Goal: Check status: Check status

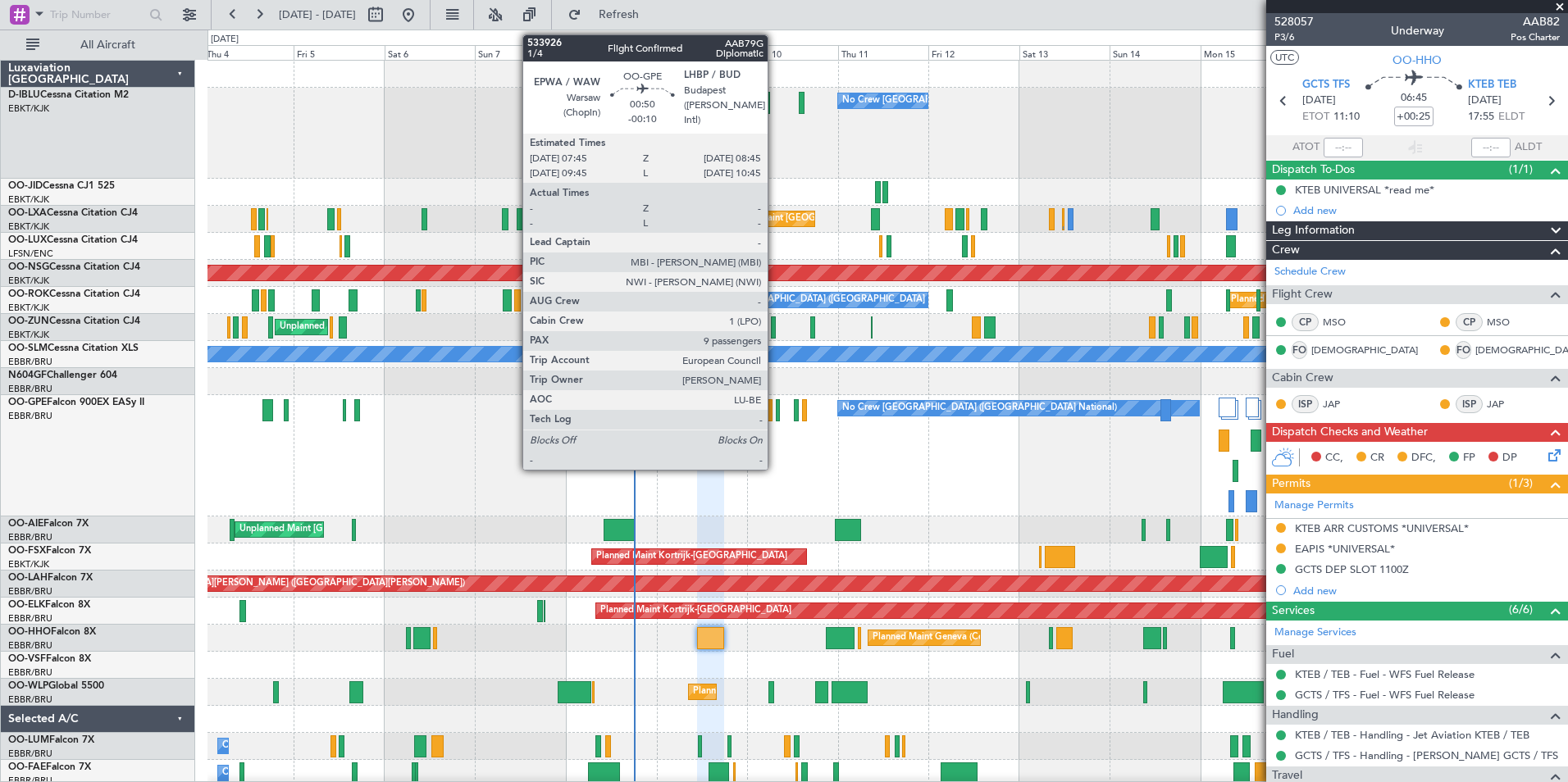
click at [775, 413] on div at bounding box center [777, 410] width 4 height 22
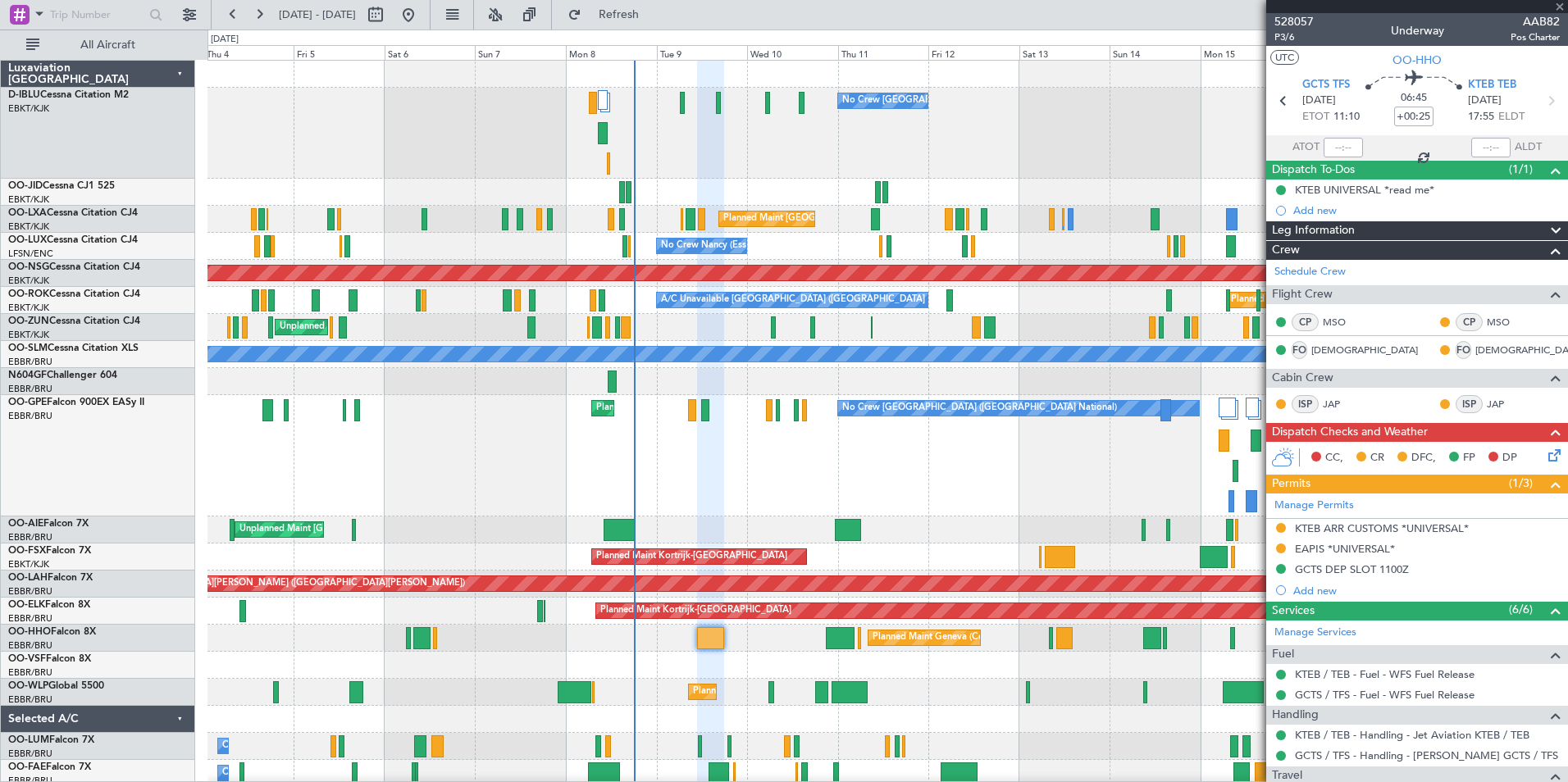
type input "-00:10"
type input "9"
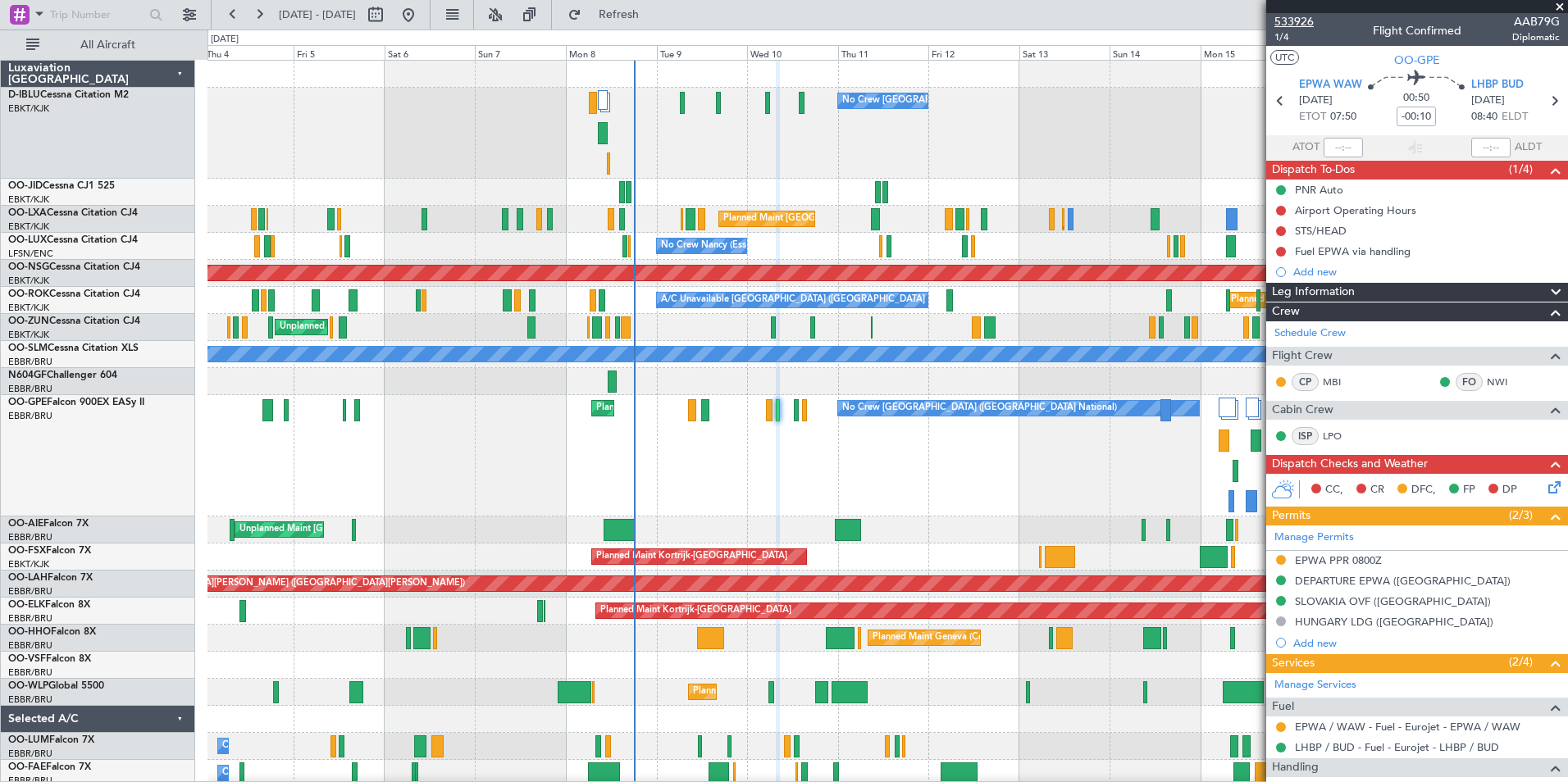
click at [1294, 26] on span "533926" at bounding box center [1293, 22] width 39 height 17
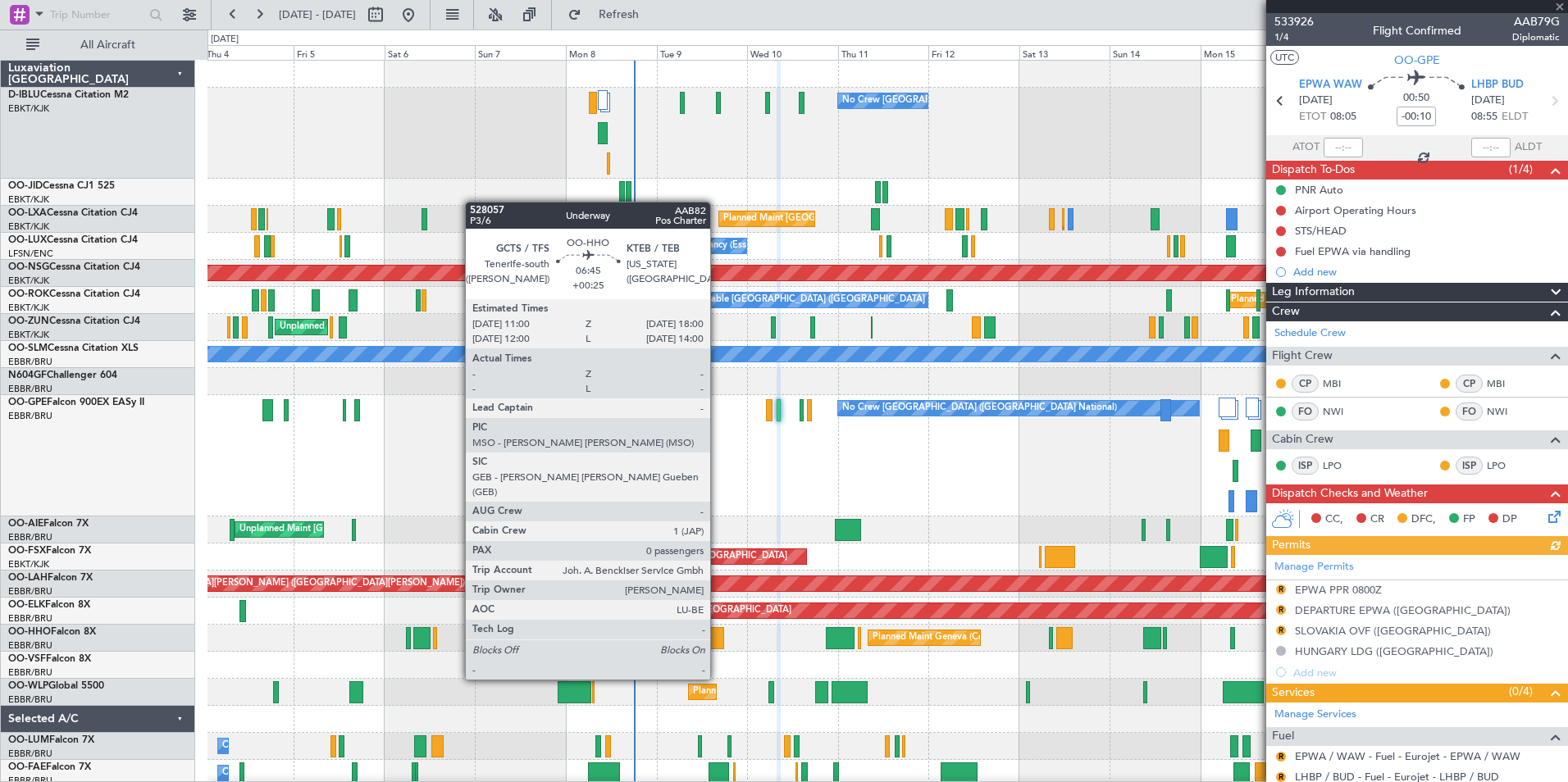
click at [715, 635] on div at bounding box center [711, 637] width 27 height 22
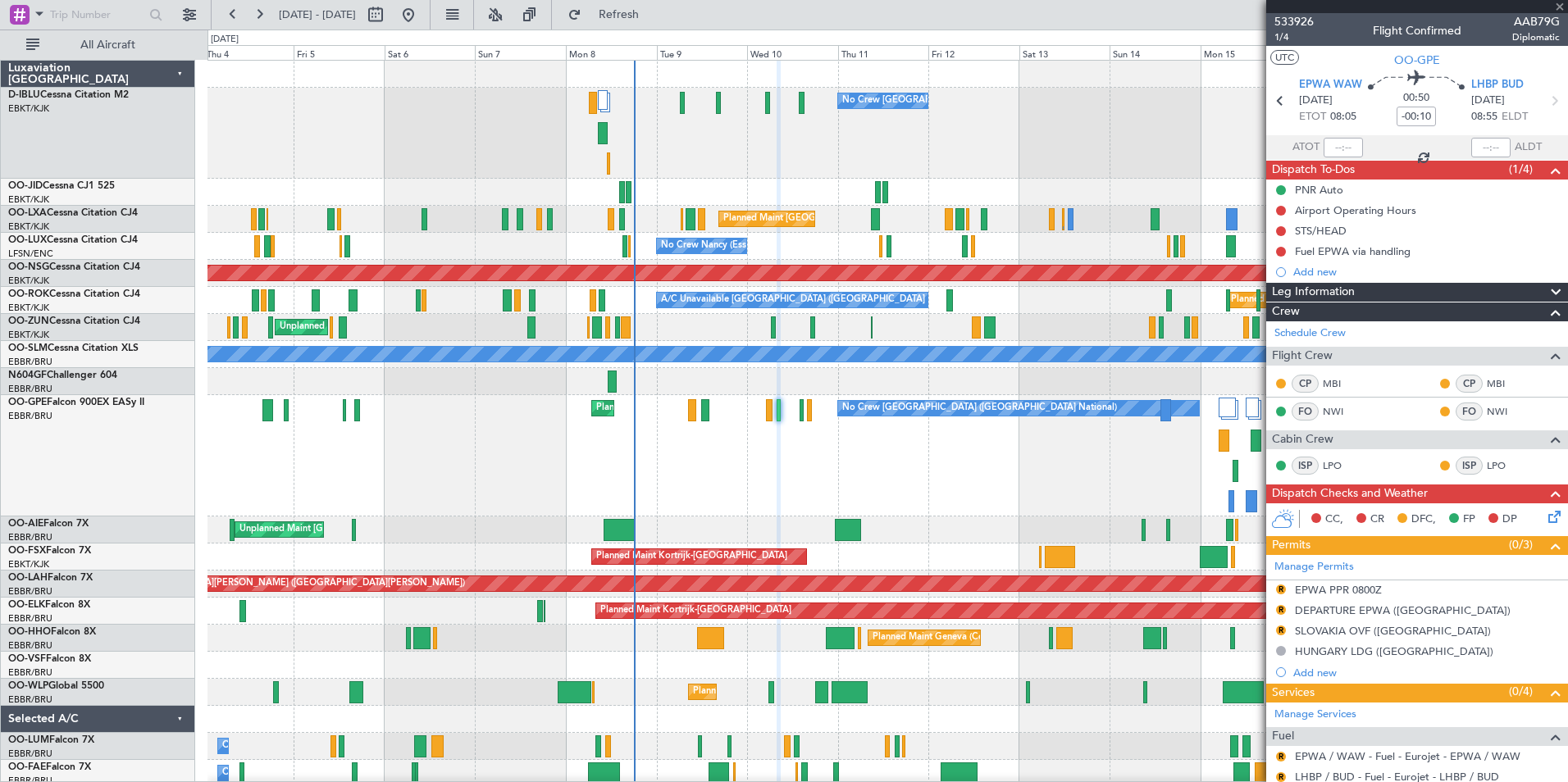
type input "+00:25"
type input "0"
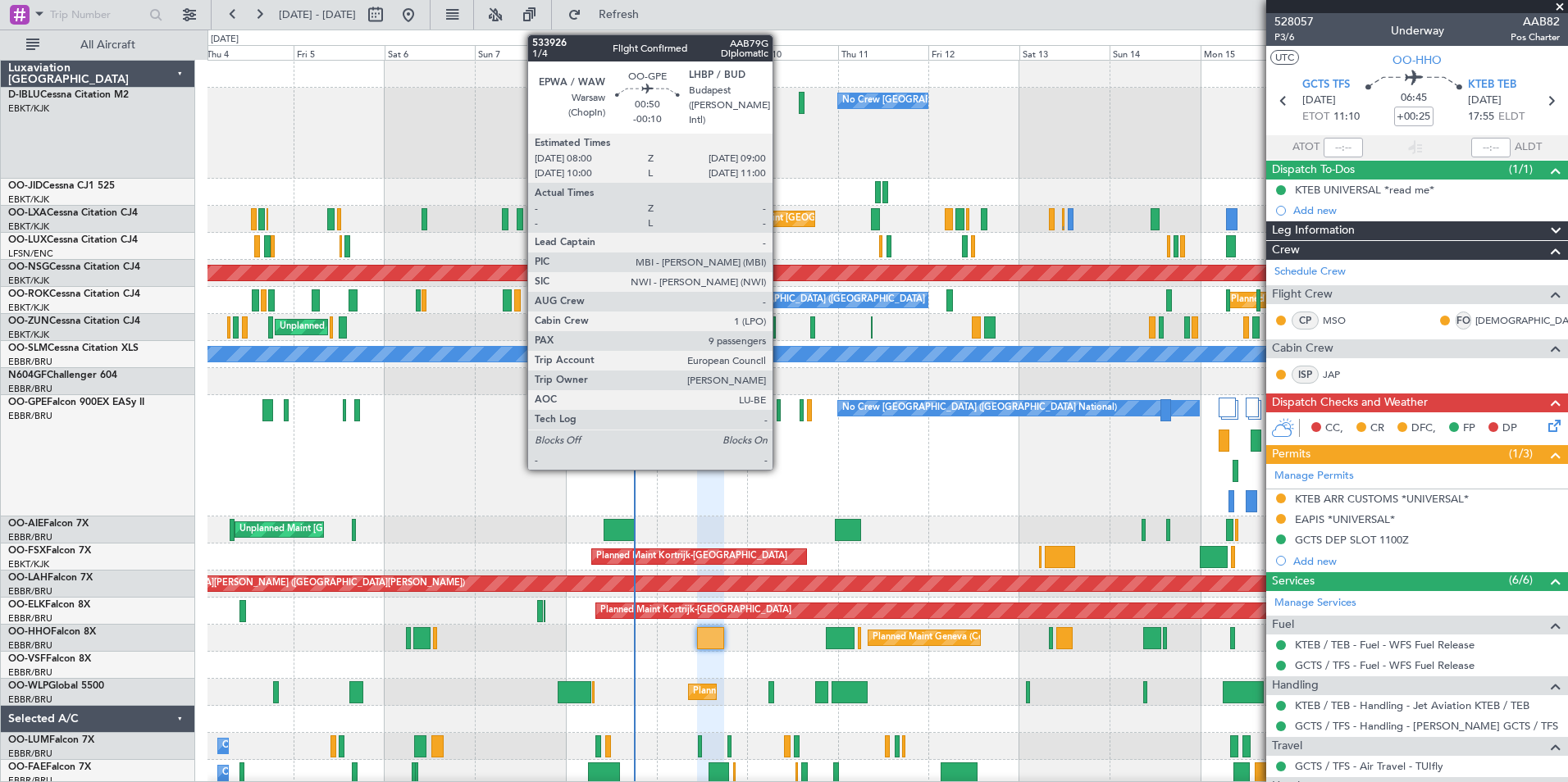
click at [780, 418] on div at bounding box center [778, 410] width 4 height 22
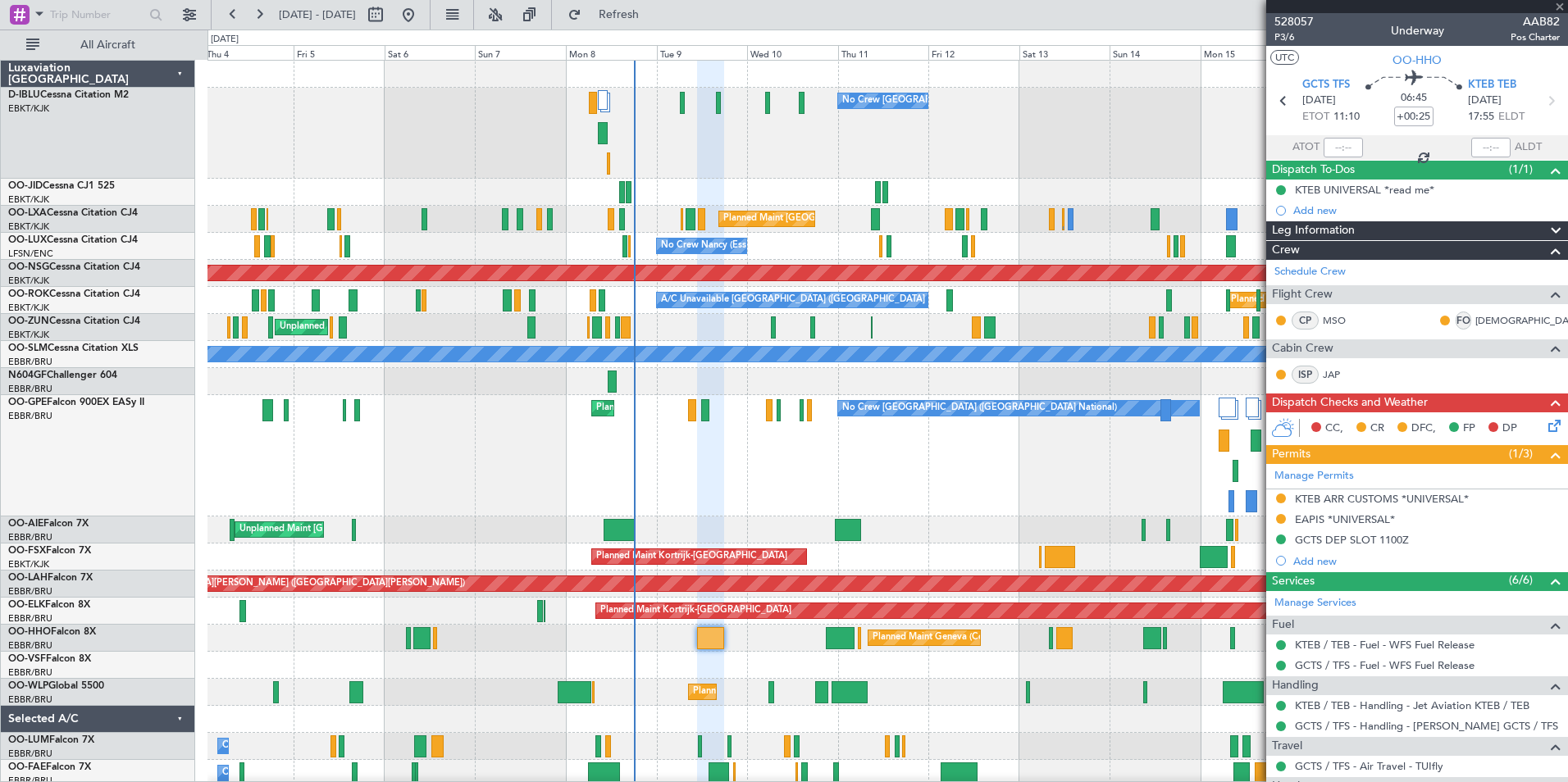
type input "-00:10"
type input "9"
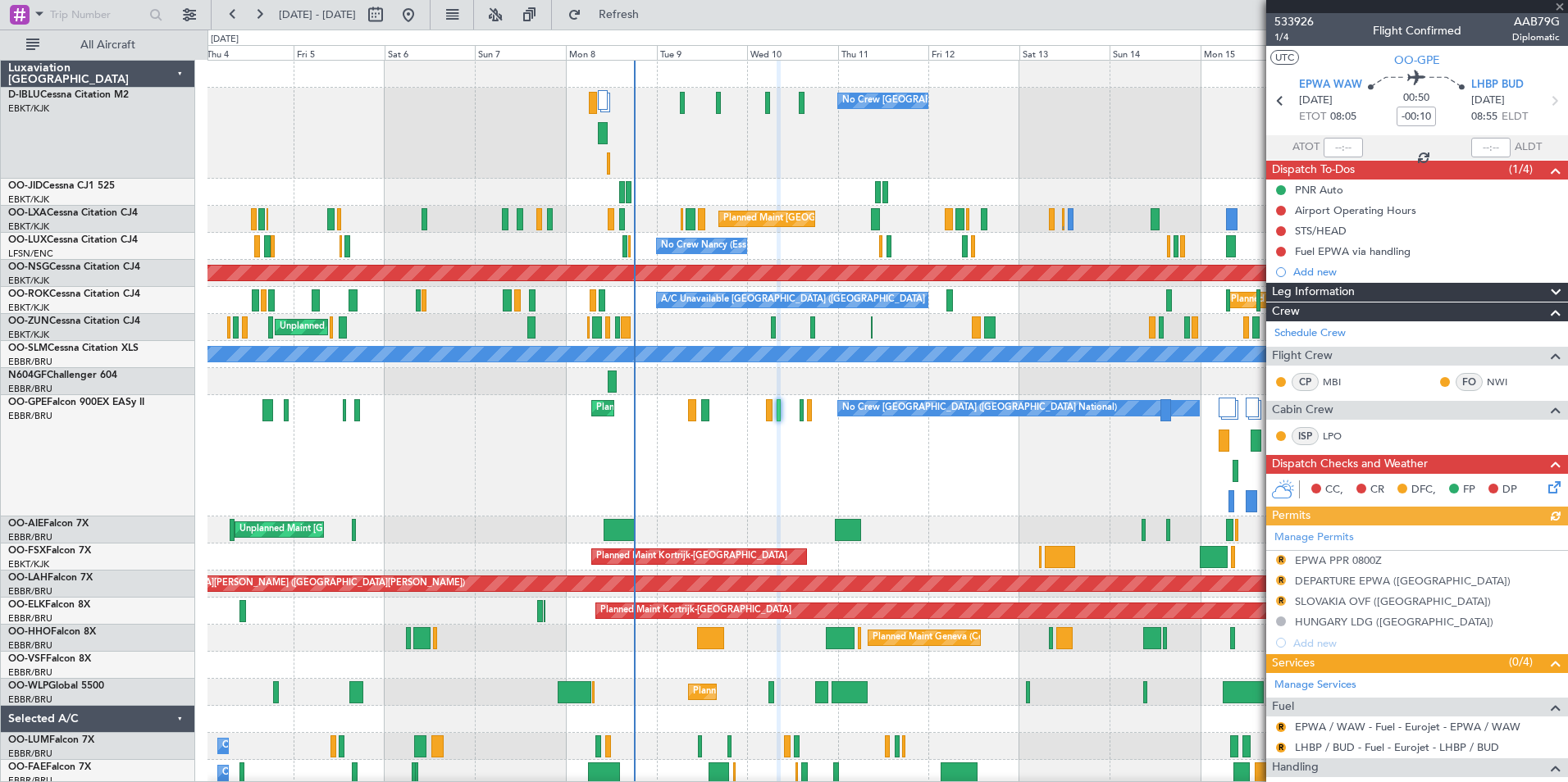
click at [1297, 6] on div at bounding box center [1417, 7] width 302 height 13
click at [1301, 19] on span "533926" at bounding box center [1293, 22] width 39 height 17
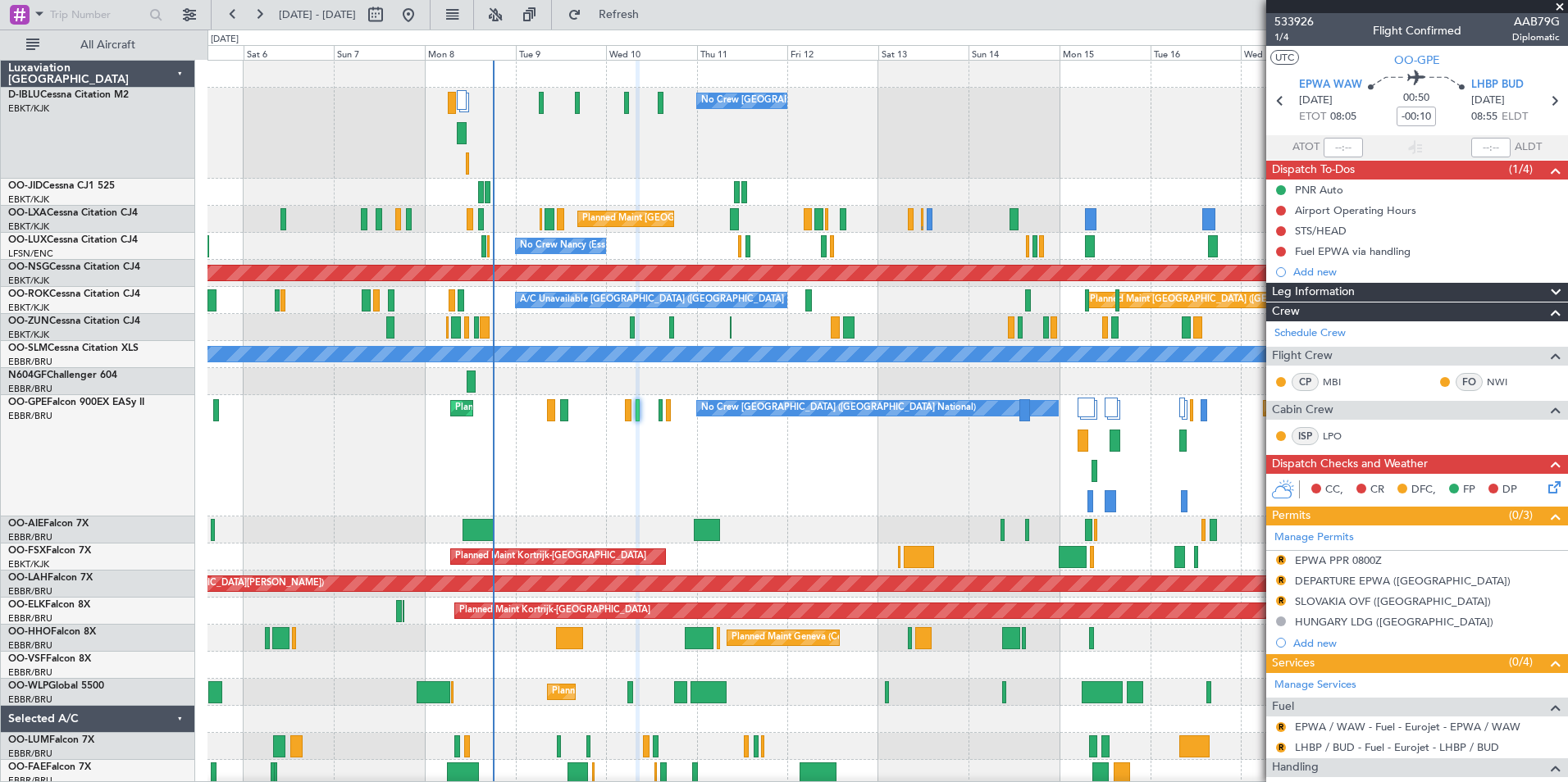
click at [885, 530] on div "No Crew [GEOGRAPHIC_DATA] ([GEOGRAPHIC_DATA] National) No Crew [GEOGRAPHIC_DATA…" at bounding box center [887, 694] width 1360 height 1267
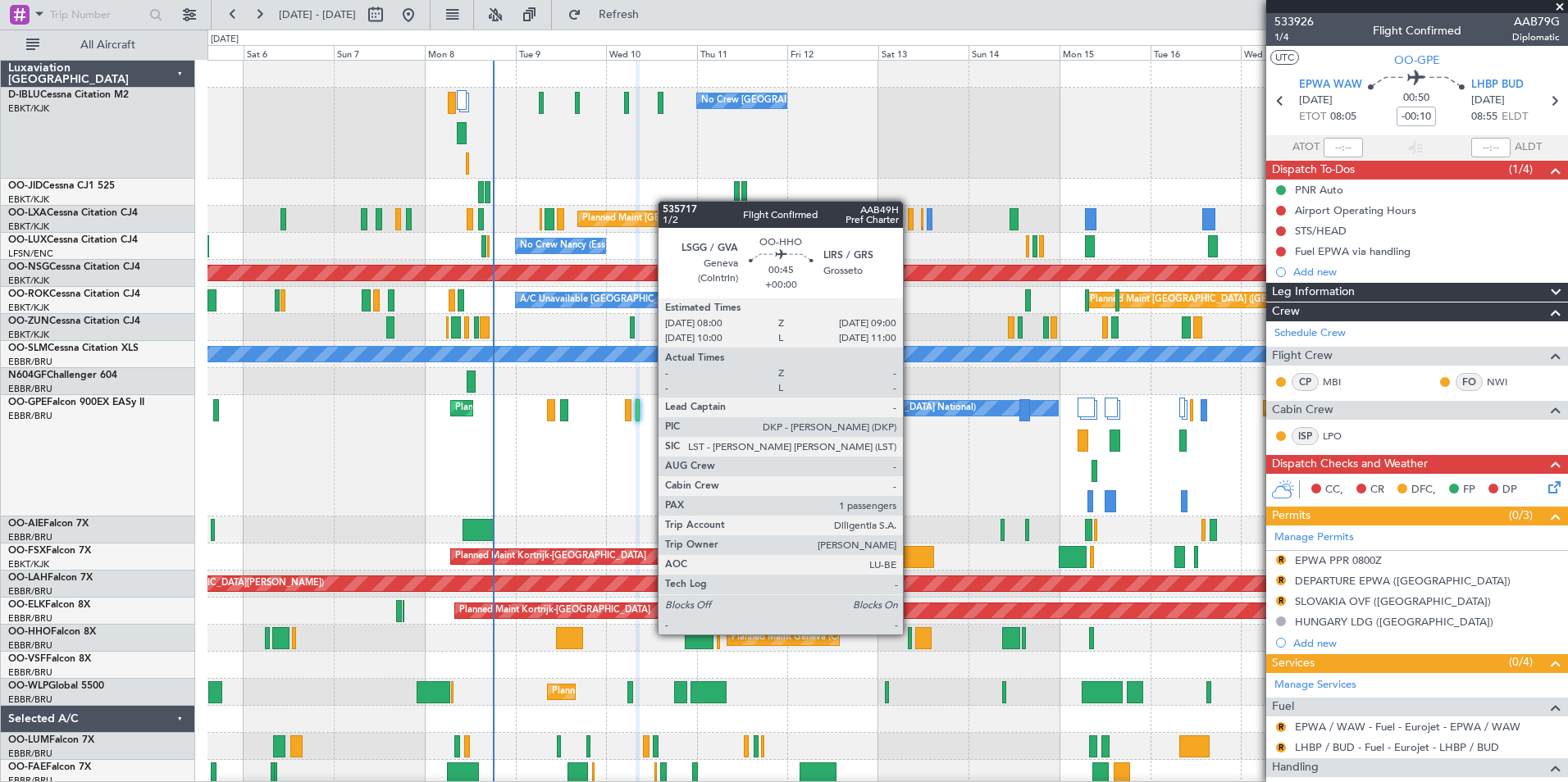
click at [911, 633] on div at bounding box center [910, 637] width 4 height 22
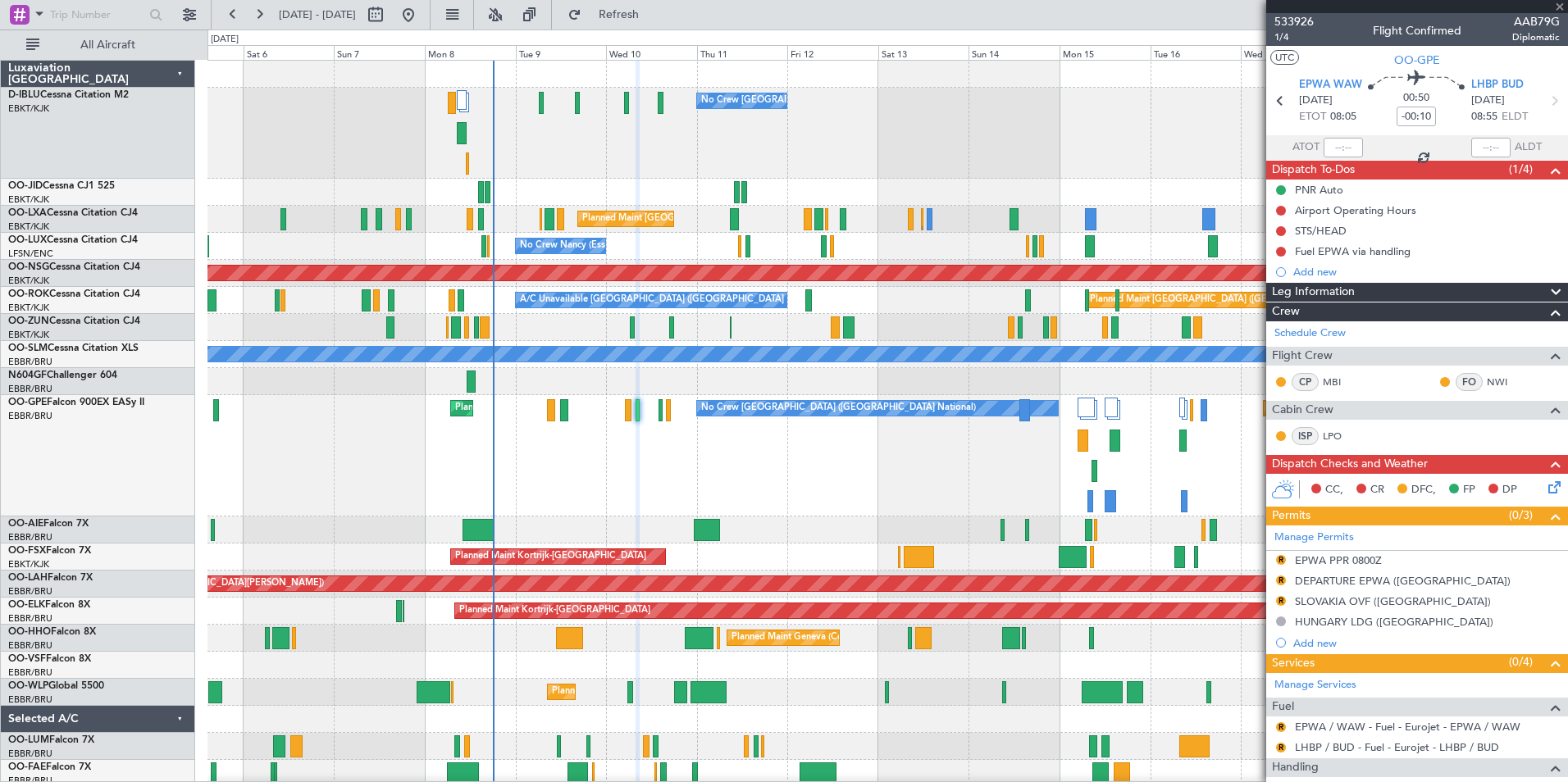
type input "1"
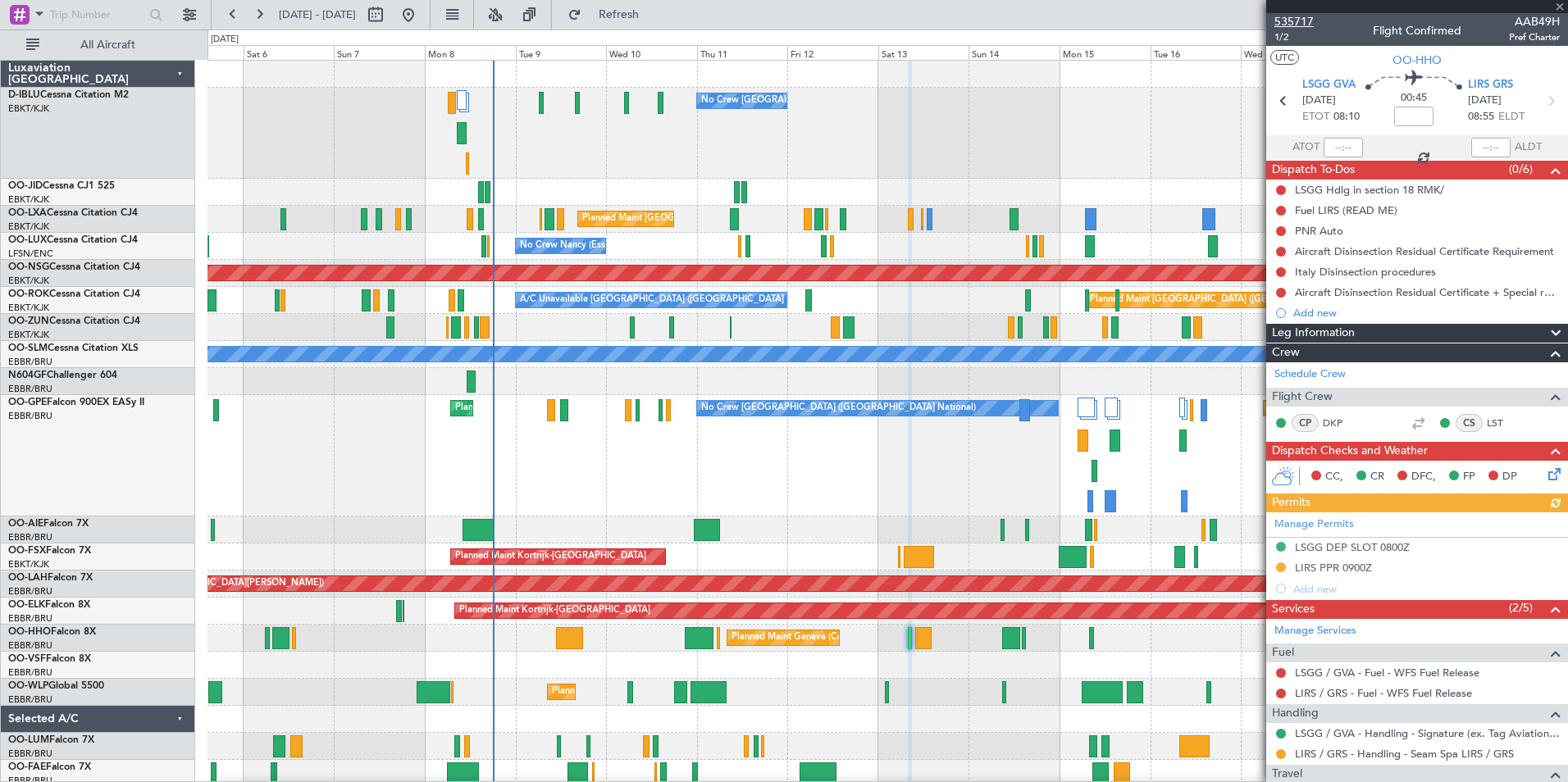
click at [1291, 19] on span "535717" at bounding box center [1293, 22] width 39 height 17
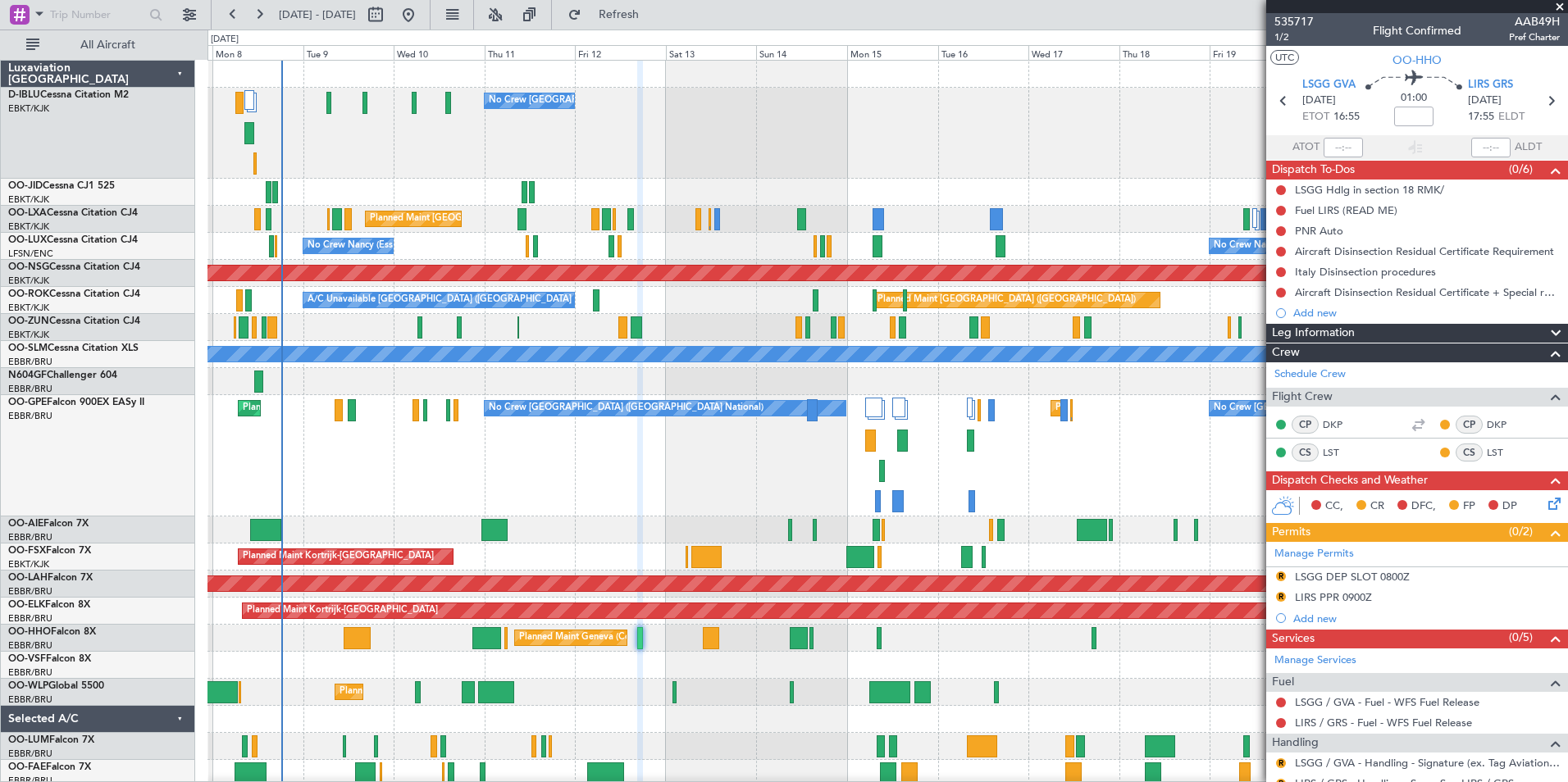
click at [532, 566] on div "No Crew [GEOGRAPHIC_DATA] ([GEOGRAPHIC_DATA] National) A/C Unavailable [GEOGRAP…" at bounding box center [887, 694] width 1360 height 1267
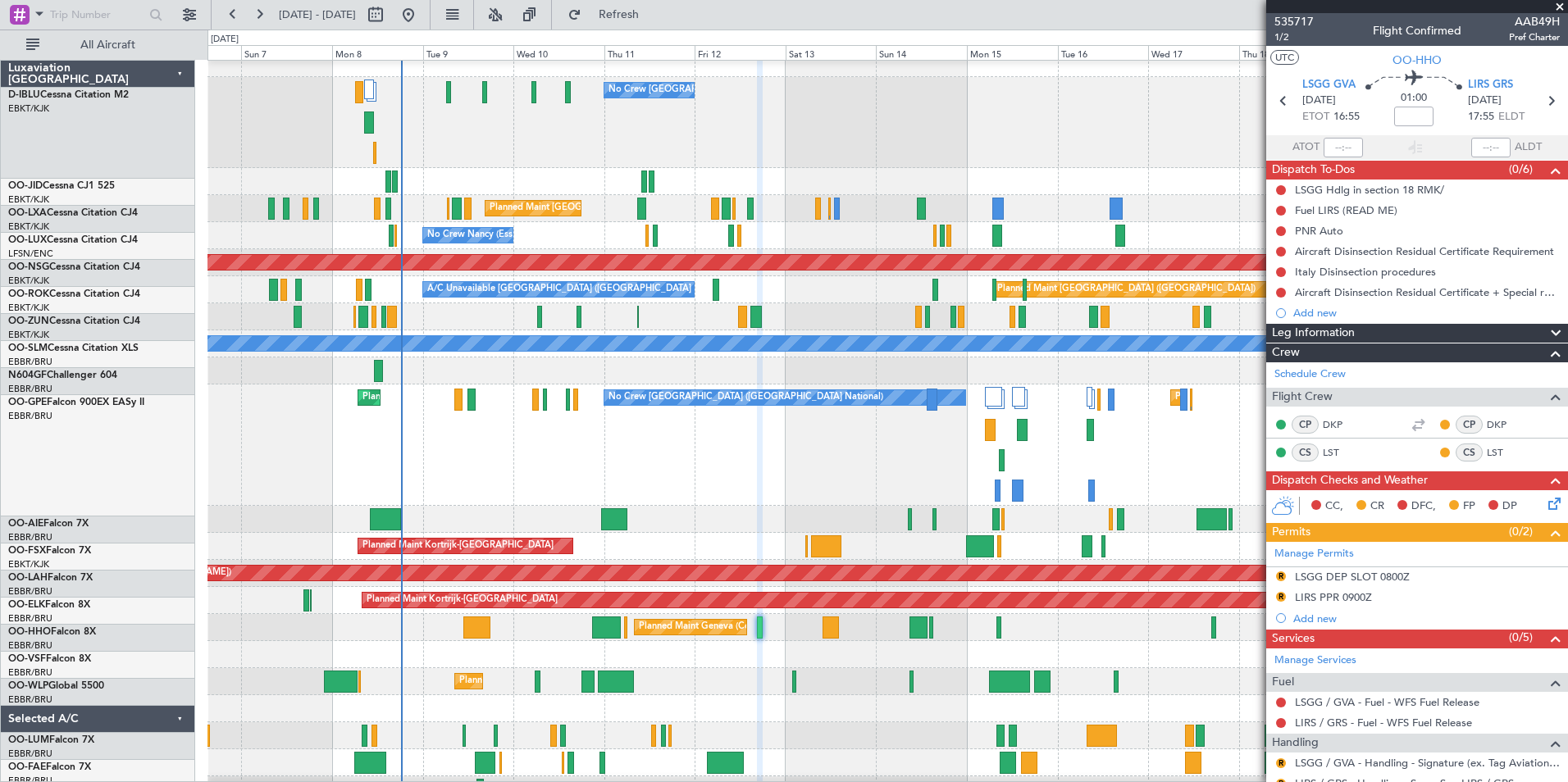
scroll to position [10, 0]
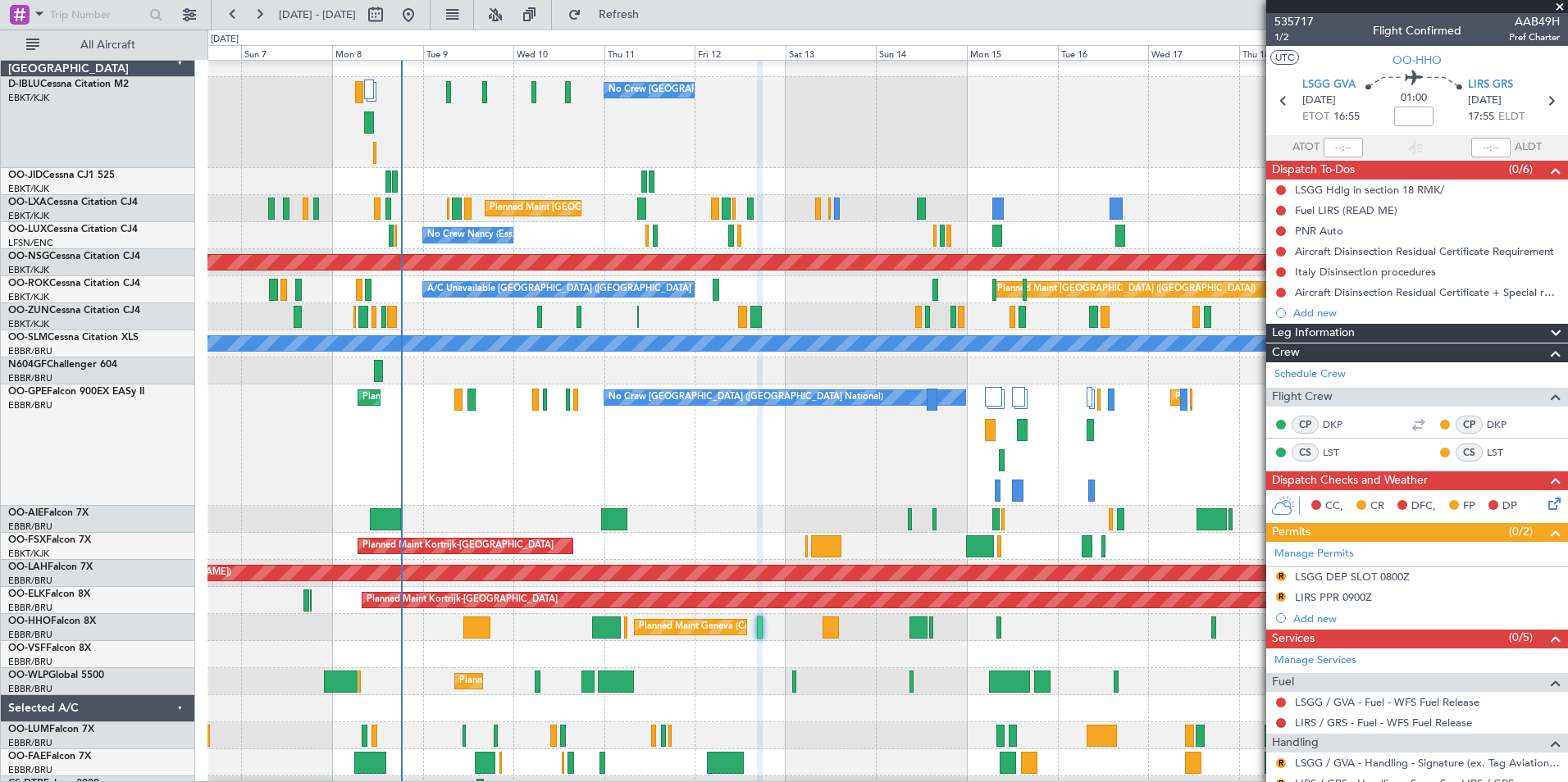
click at [708, 466] on div "No Crew [GEOGRAPHIC_DATA] ([GEOGRAPHIC_DATA] National) Planned Maint [GEOGRAPHI…" at bounding box center [887, 445] width 1360 height 122
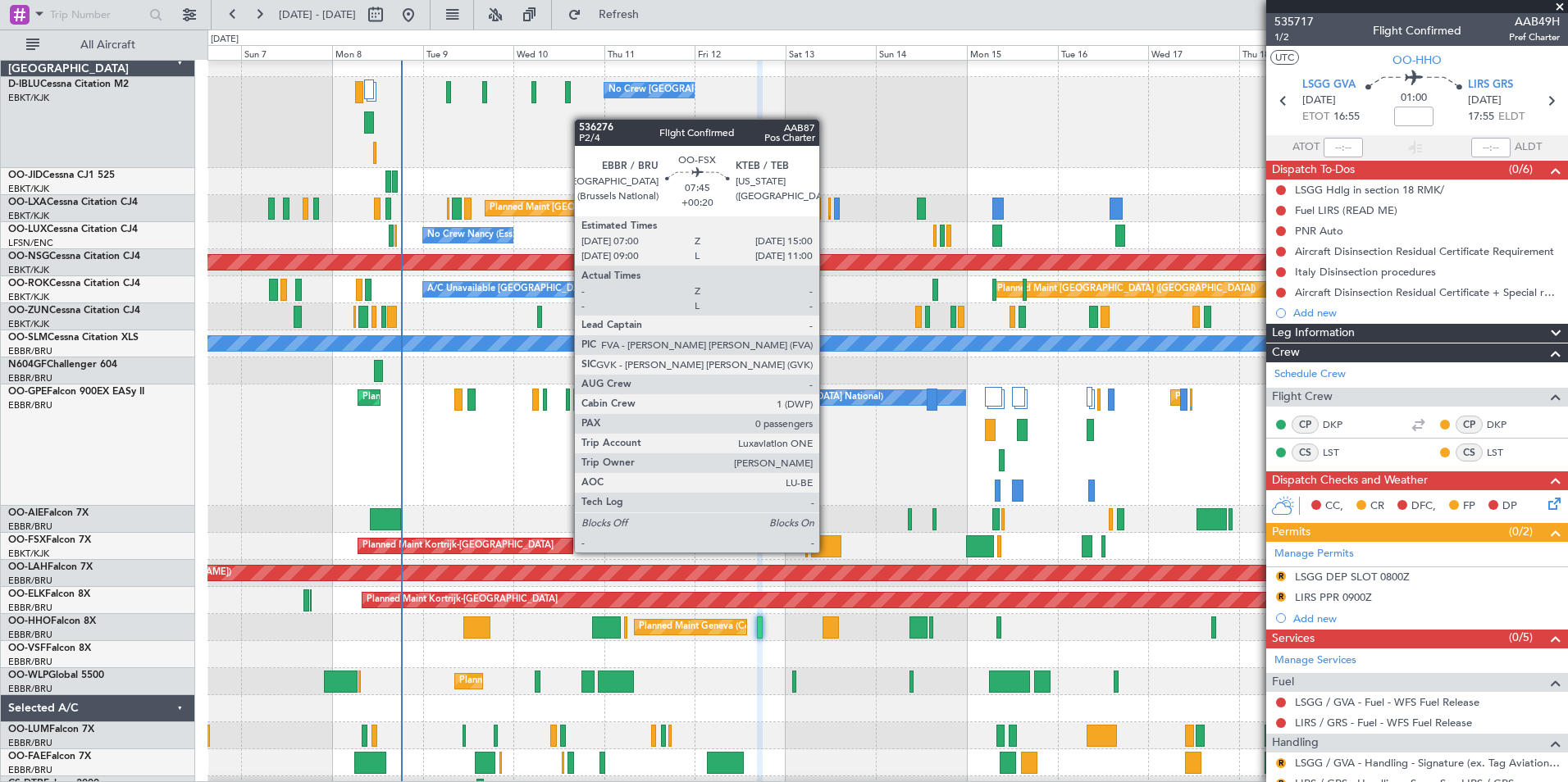
click at [827, 553] on div at bounding box center [826, 546] width 30 height 22
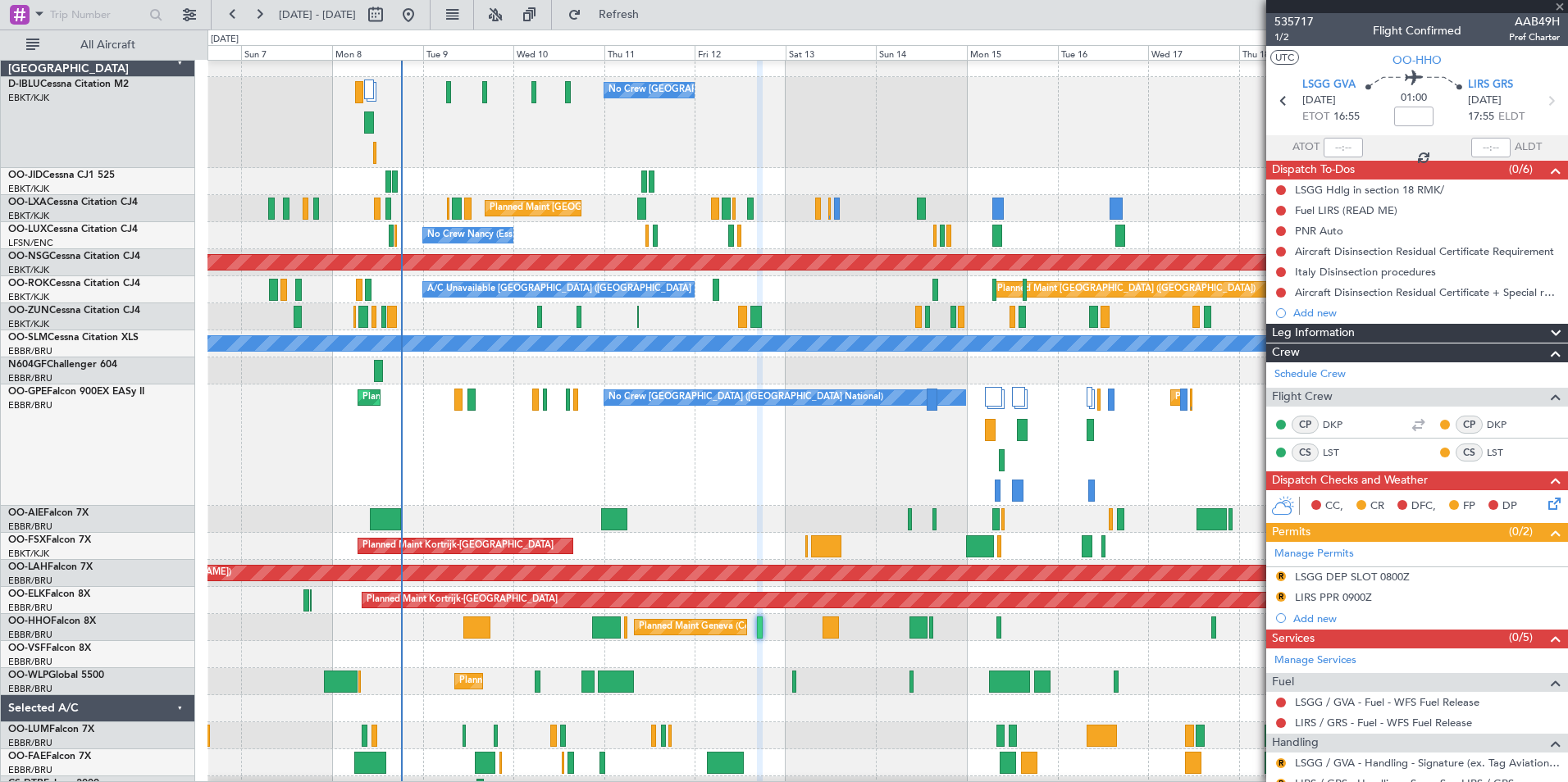
type input "+00:20"
type input "0"
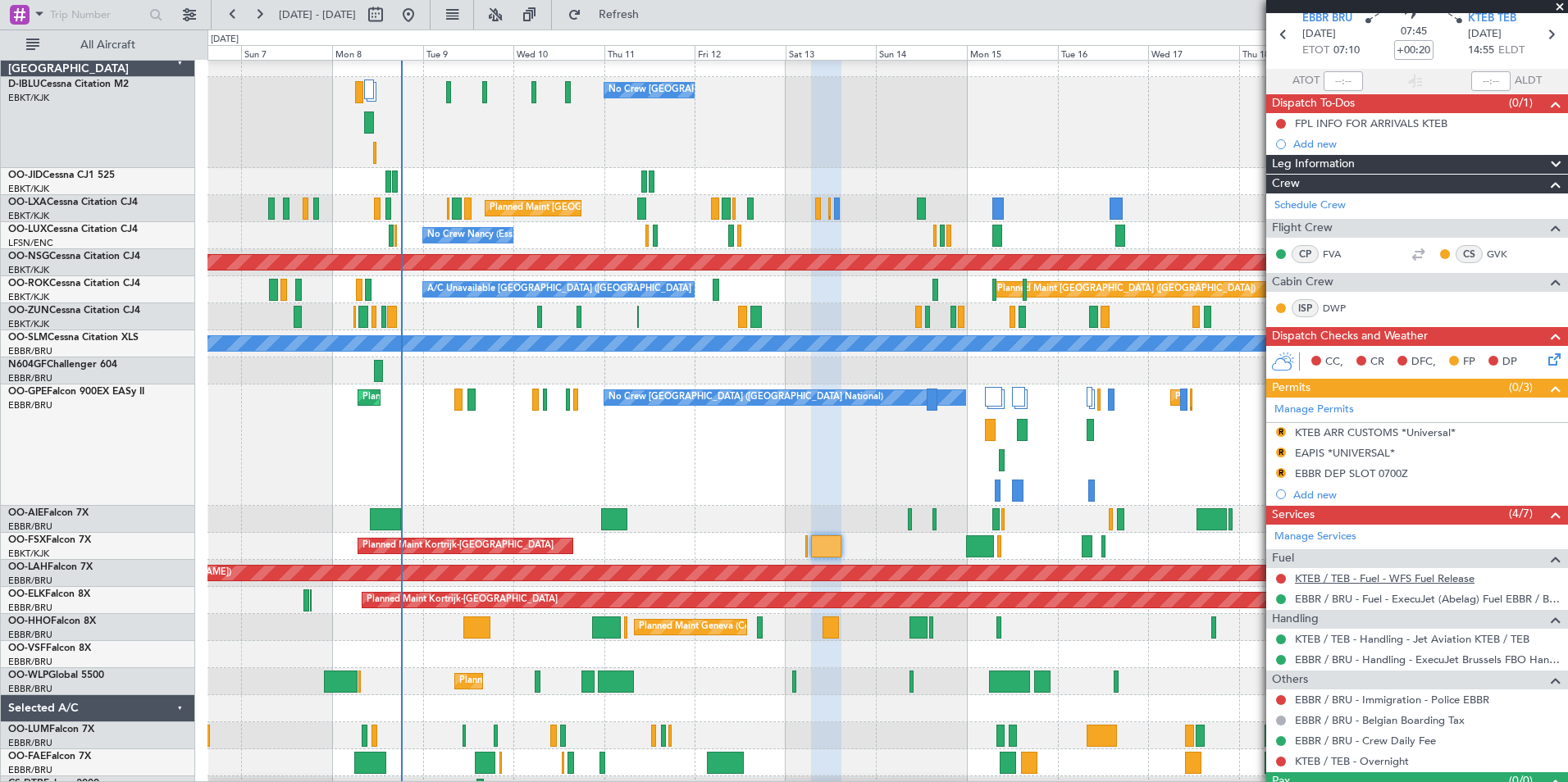
scroll to position [102, 0]
